Goal: Find specific page/section: Find specific page/section

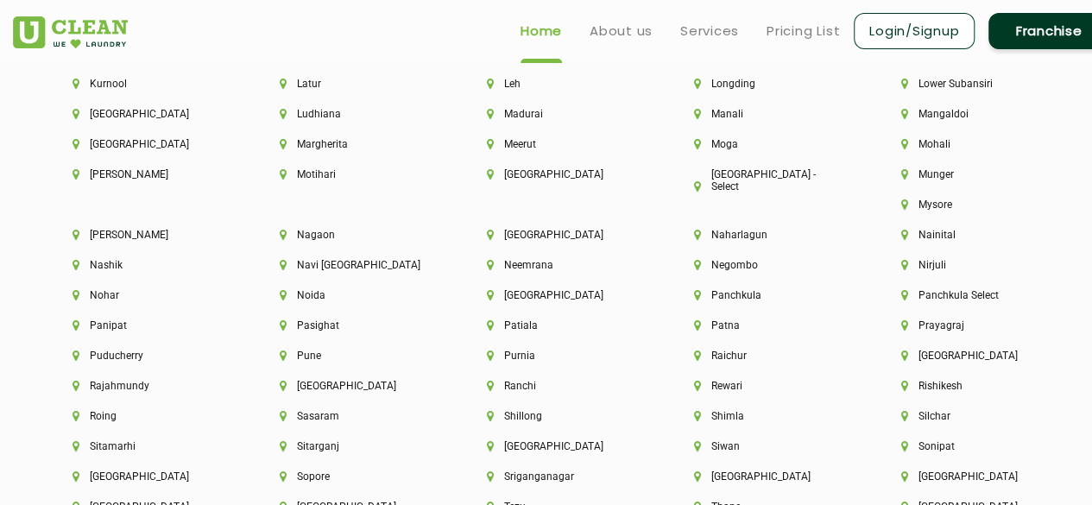
scroll to position [4364, 0]
click at [635, 320] on li "Patiala" at bounding box center [561, 326] width 148 height 12
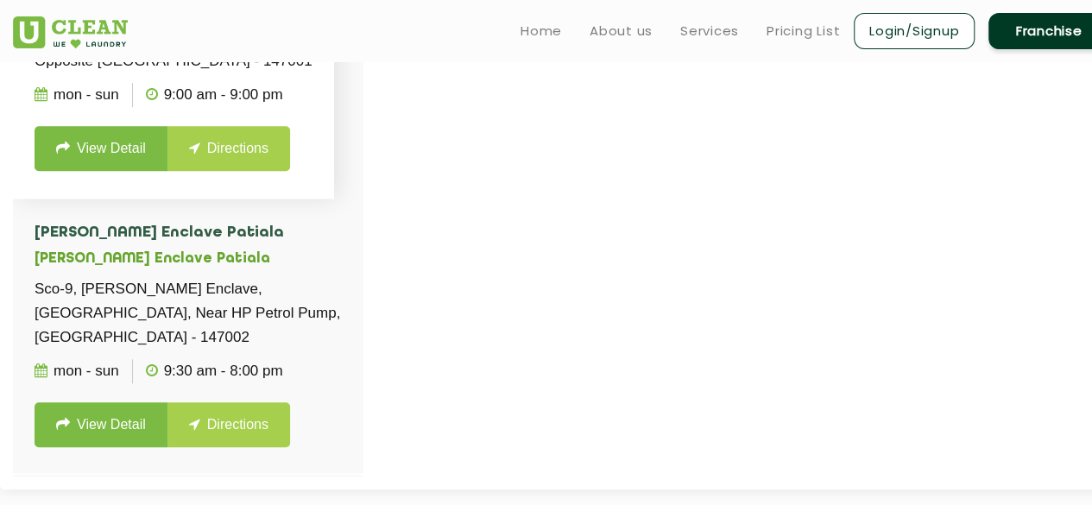
scroll to position [582, 0]
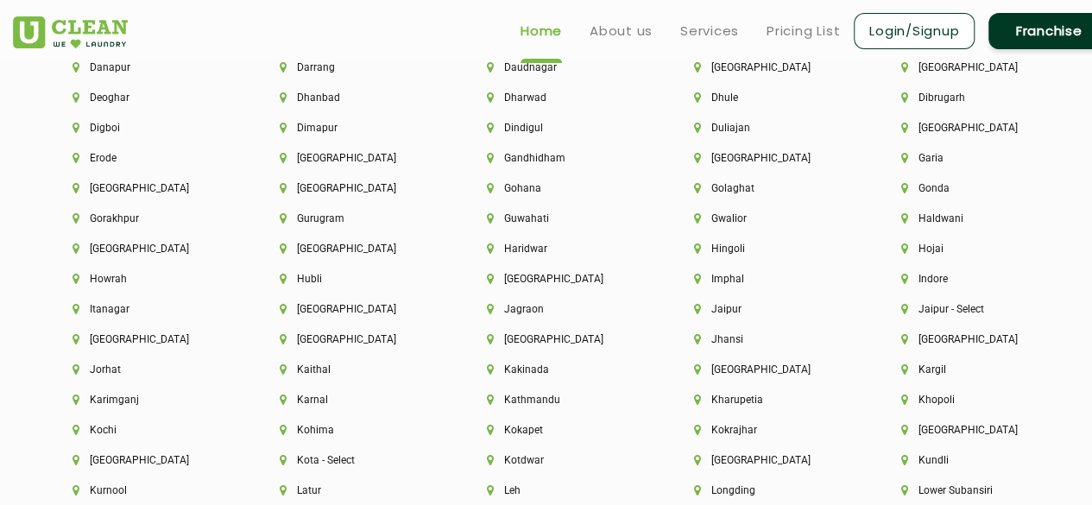
scroll to position [3959, 0]
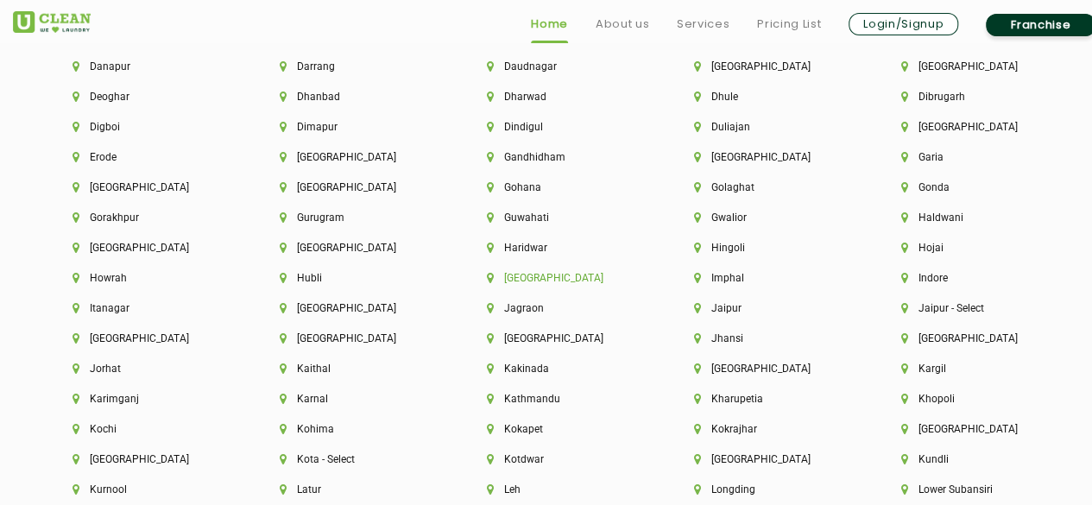
click at [520, 282] on li "[GEOGRAPHIC_DATA]" at bounding box center [561, 278] width 148 height 12
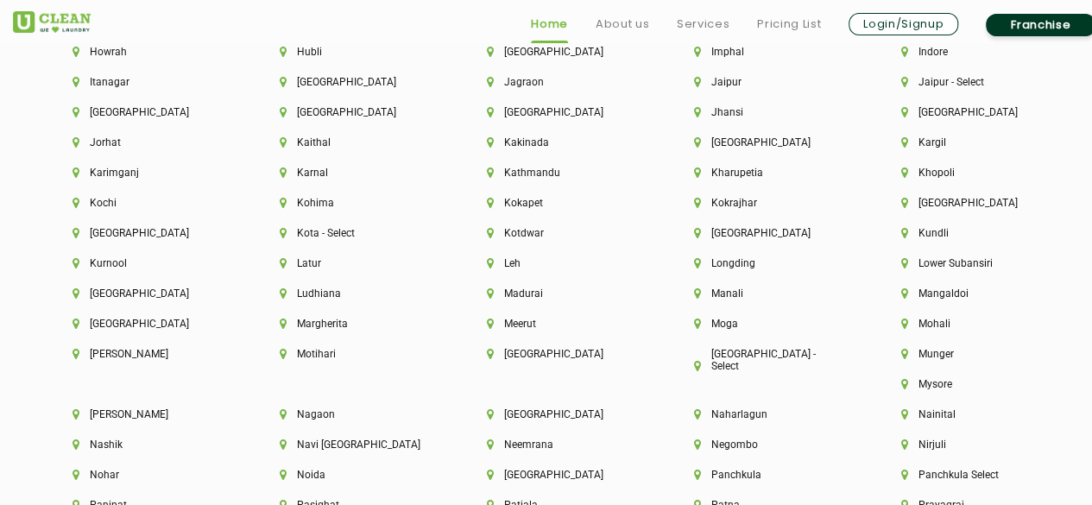
scroll to position [4186, 0]
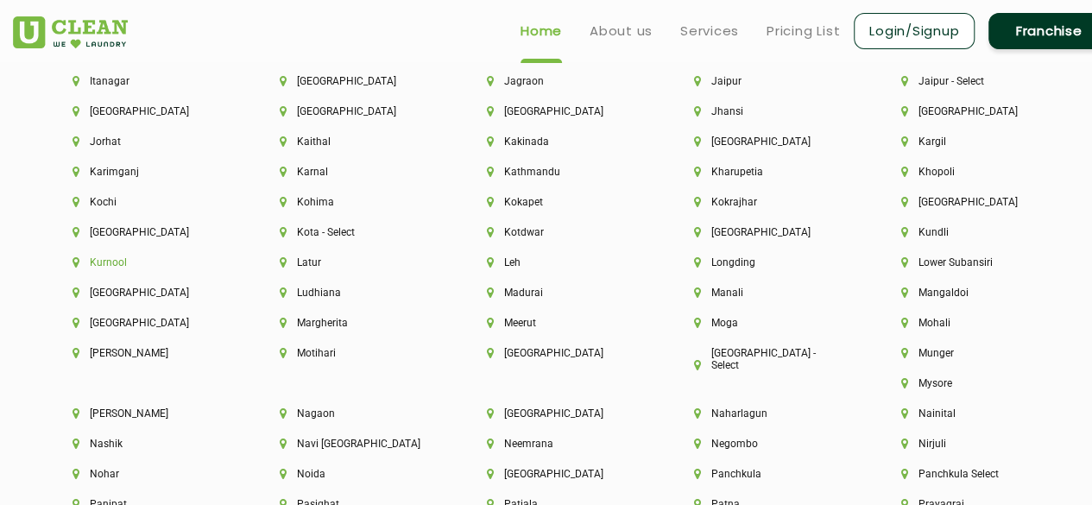
click at [110, 268] on li "Kurnool" at bounding box center [147, 262] width 148 height 12
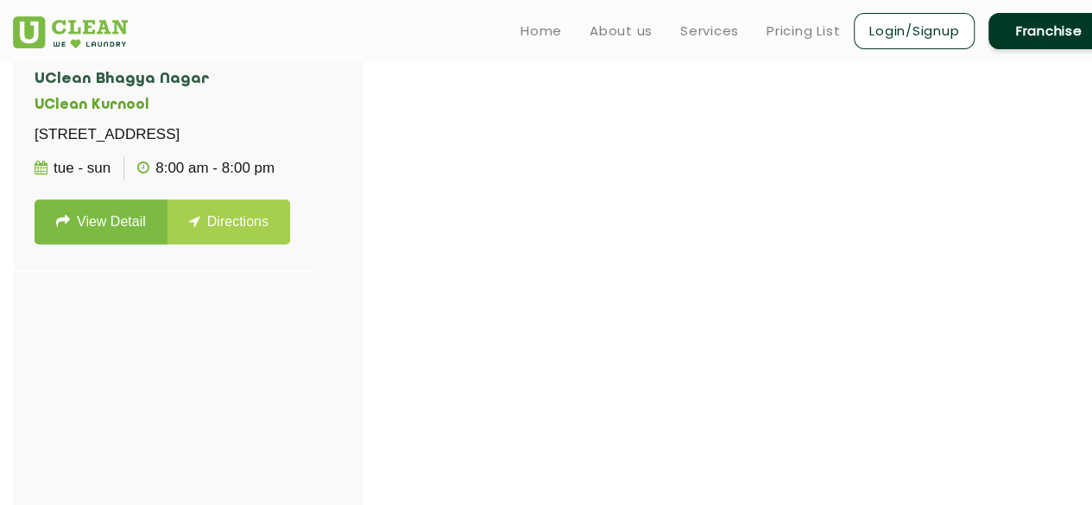
scroll to position [511, 0]
